Goal: Go to known website: Go to known website

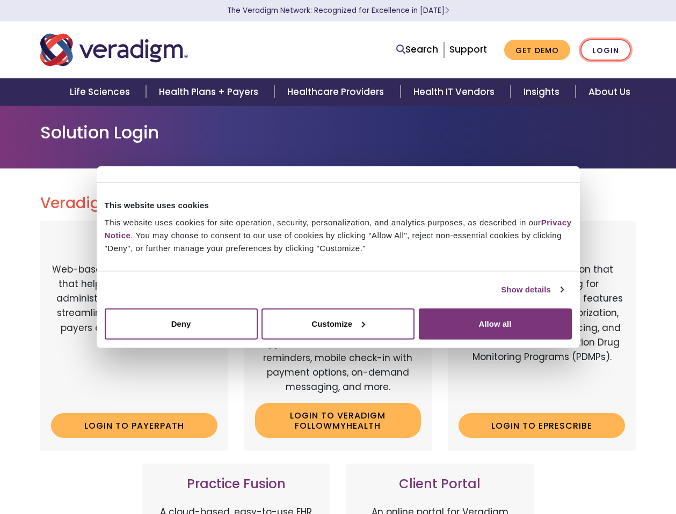
click at [610, 49] on link "Login" at bounding box center [605, 50] width 50 height 22
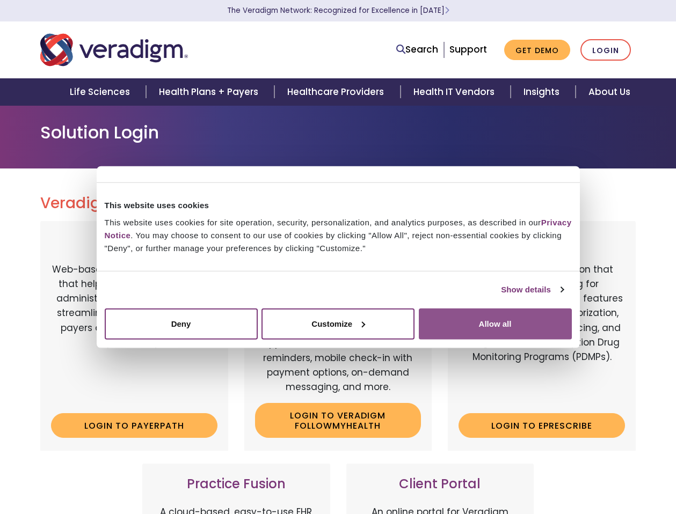
click at [458, 318] on button "Allow all" at bounding box center [495, 323] width 153 height 31
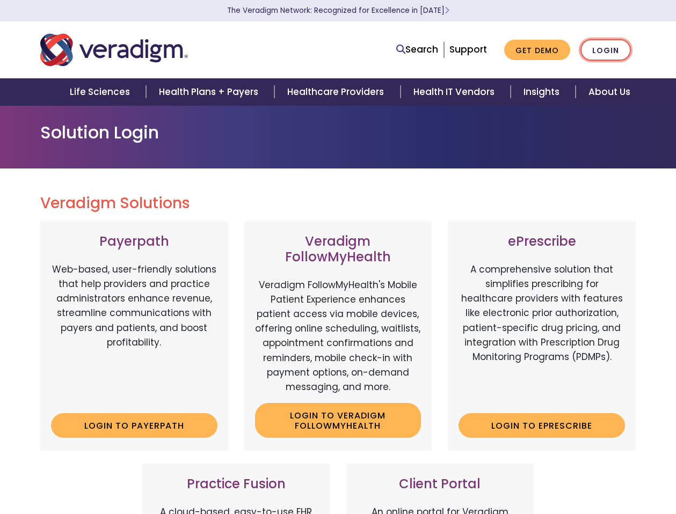
click at [612, 46] on link "Login" at bounding box center [605, 50] width 50 height 22
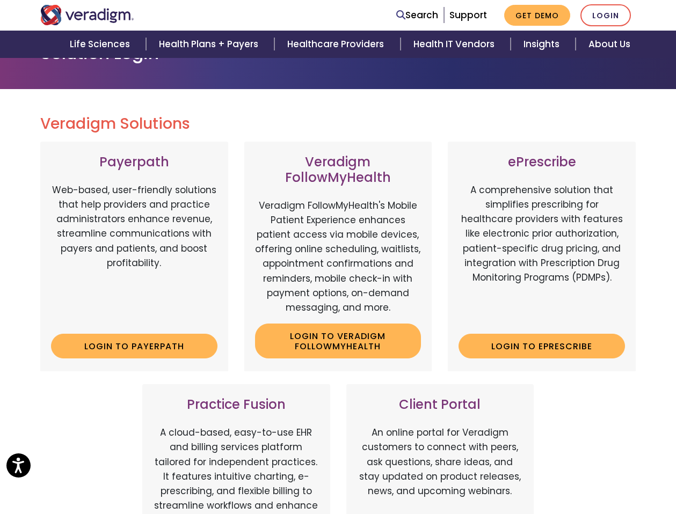
scroll to position [80, 0]
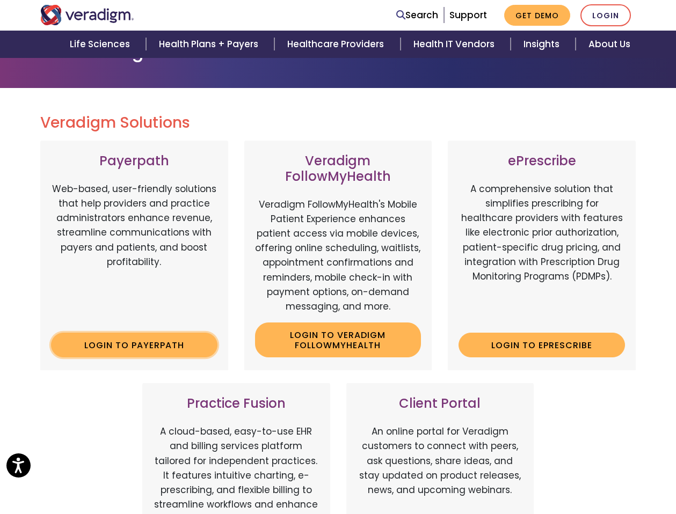
click at [134, 340] on link "Login to Payerpath" at bounding box center [134, 345] width 166 height 25
click at [611, 125] on h2 "Veradigm Solutions" at bounding box center [338, 123] width 596 height 18
